Goal: Use online tool/utility: Utilize a website feature to perform a specific function

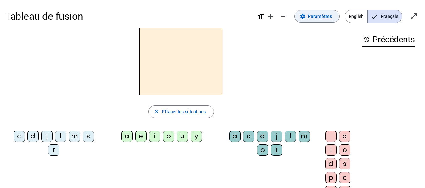
click at [322, 16] on span "Paramètres" at bounding box center [320, 17] width 24 height 8
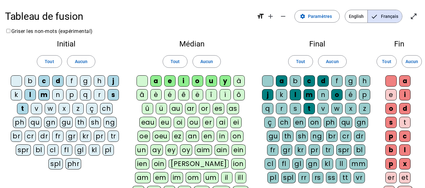
click at [98, 95] on div "r" at bounding box center [99, 94] width 11 height 11
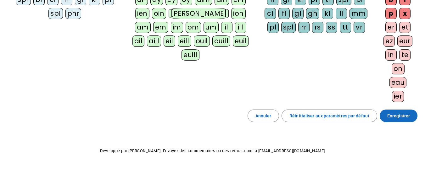
click at [407, 111] on span at bounding box center [398, 115] width 38 height 15
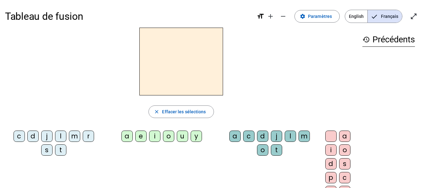
click at [47, 149] on div "s" at bounding box center [46, 150] width 11 height 11
click at [158, 133] on div "i" at bounding box center [154, 136] width 11 height 11
click at [293, 138] on div "l" at bounding box center [290, 136] width 11 height 11
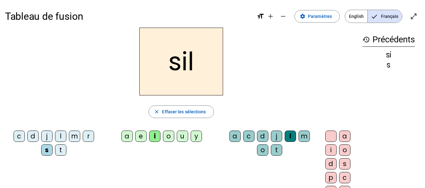
click at [344, 148] on div "o" at bounding box center [344, 150] width 11 height 11
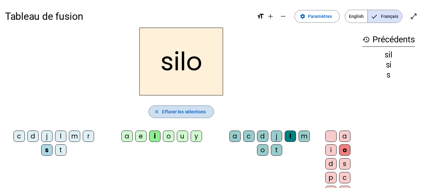
click at [179, 115] on span "Effacer les sélections" at bounding box center [184, 112] width 44 height 8
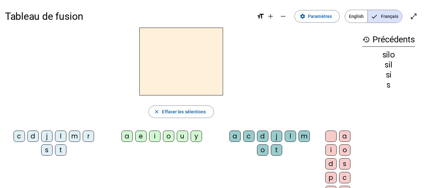
click at [48, 149] on div "s" at bounding box center [46, 150] width 11 height 11
click at [152, 133] on div "i" at bounding box center [154, 136] width 11 height 11
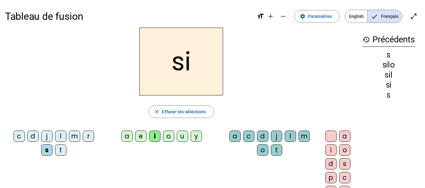
click at [288, 136] on div "l" at bounding box center [290, 136] width 11 height 11
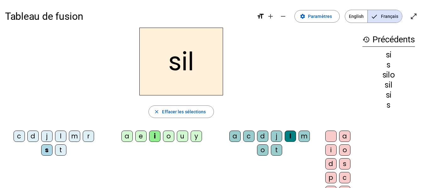
click at [45, 152] on div "s" at bounding box center [46, 150] width 11 height 11
click at [170, 117] on span "button" at bounding box center [181, 111] width 64 height 15
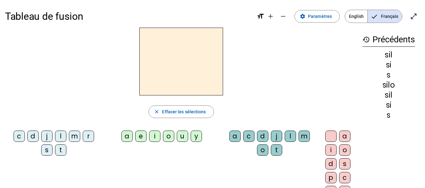
click at [49, 147] on div "s" at bounding box center [46, 150] width 11 height 11
click at [153, 139] on div "i" at bounding box center [154, 136] width 11 height 11
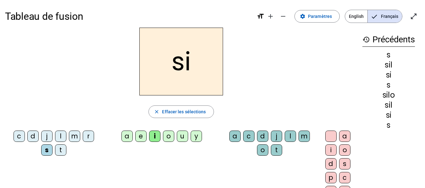
click at [126, 137] on div "a" at bounding box center [126, 136] width 11 height 11
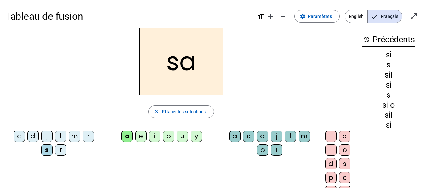
click at [180, 136] on div "u" at bounding box center [182, 136] width 11 height 11
click at [61, 150] on div "t" at bounding box center [60, 150] width 11 height 11
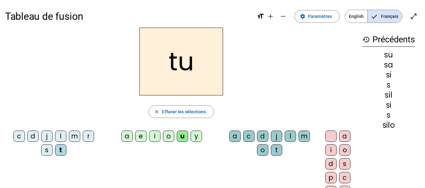
click at [38, 137] on div "d" at bounding box center [32, 136] width 11 height 11
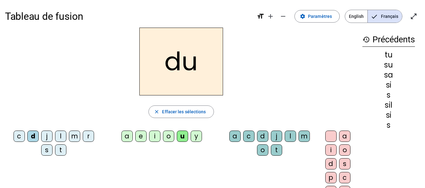
click at [139, 136] on div "e" at bounding box center [140, 136] width 11 height 11
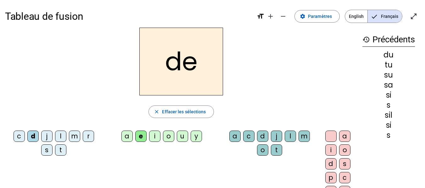
click at [72, 133] on div "m" at bounding box center [74, 136] width 11 height 11
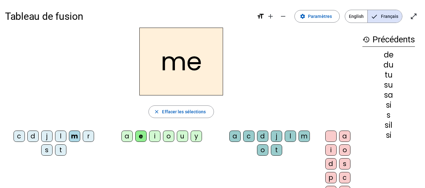
click at [62, 136] on div "l" at bounding box center [60, 136] width 11 height 11
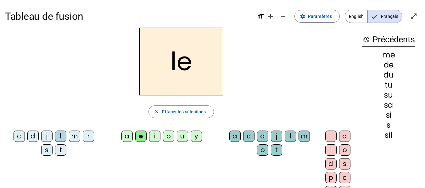
click at [58, 151] on div "t" at bounding box center [60, 150] width 11 height 11
click at [52, 151] on div "s" at bounding box center [46, 150] width 11 height 11
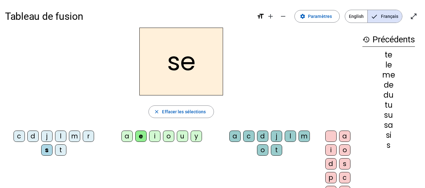
click at [37, 140] on div "d" at bounding box center [32, 136] width 11 height 11
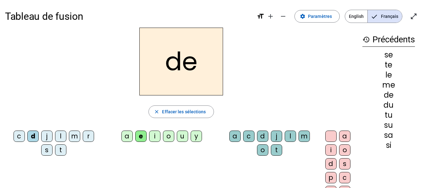
click at [22, 137] on div "c" at bounding box center [19, 136] width 11 height 11
click at [48, 134] on div "j" at bounding box center [46, 136] width 11 height 11
